Goal: Navigation & Orientation: Find specific page/section

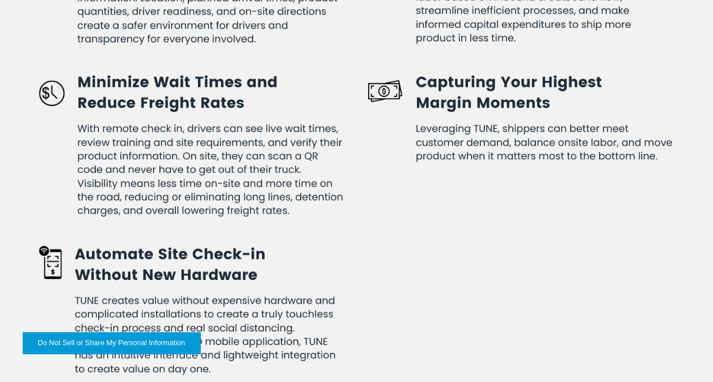
scroll to position [2041, 0]
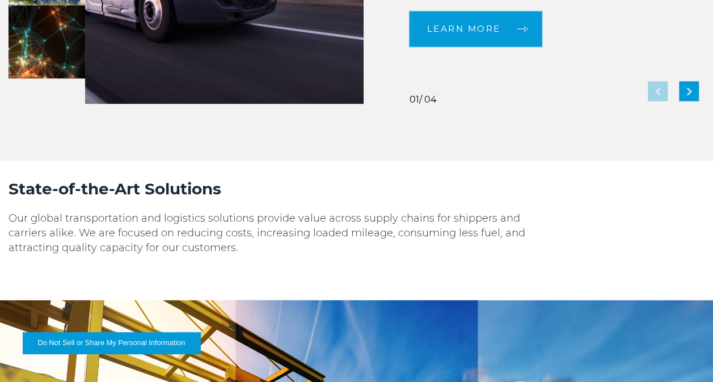
scroll to position [1021, 0]
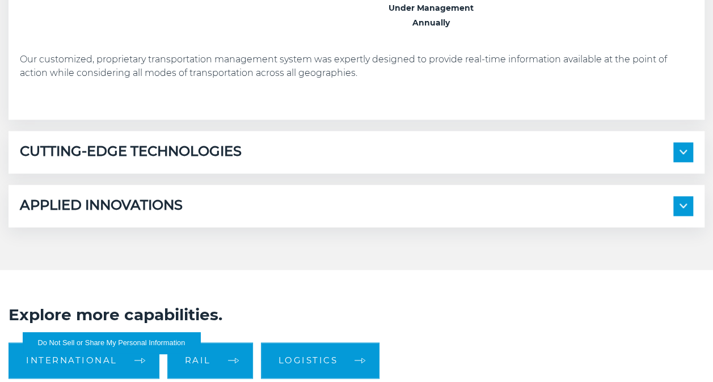
scroll to position [680, 0]
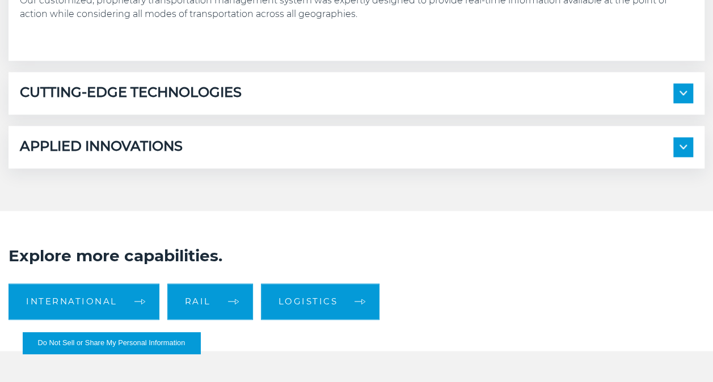
click at [686, 92] on img at bounding box center [682, 93] width 7 height 5
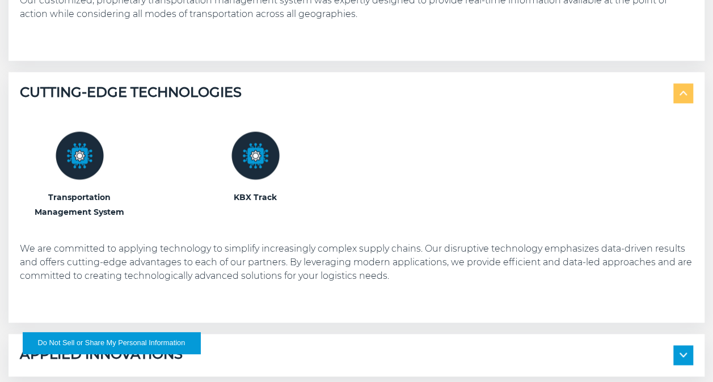
click at [248, 155] on img at bounding box center [255, 156] width 48 height 48
click at [260, 163] on img at bounding box center [255, 156] width 48 height 48
click at [257, 196] on h3 "KBX Track" at bounding box center [255, 197] width 119 height 15
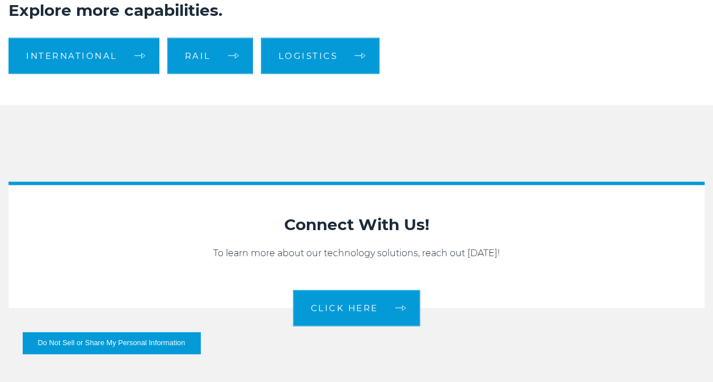
scroll to position [1077, 0]
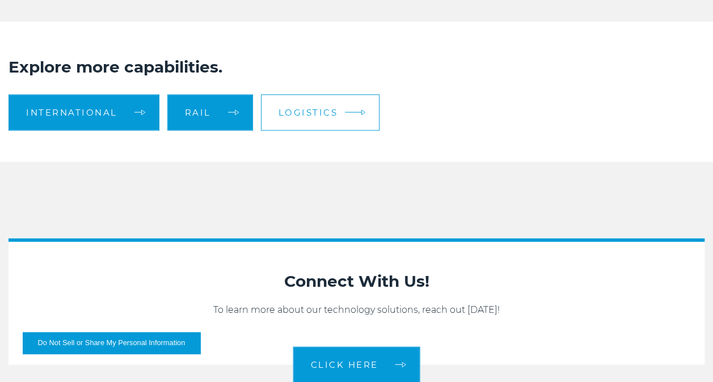
click at [320, 109] on span "Logistics" at bounding box center [308, 112] width 60 height 9
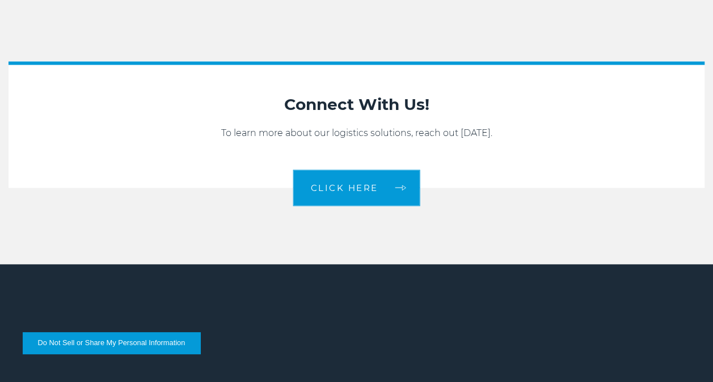
scroll to position [1191, 0]
